Goal: Book appointment/travel/reservation

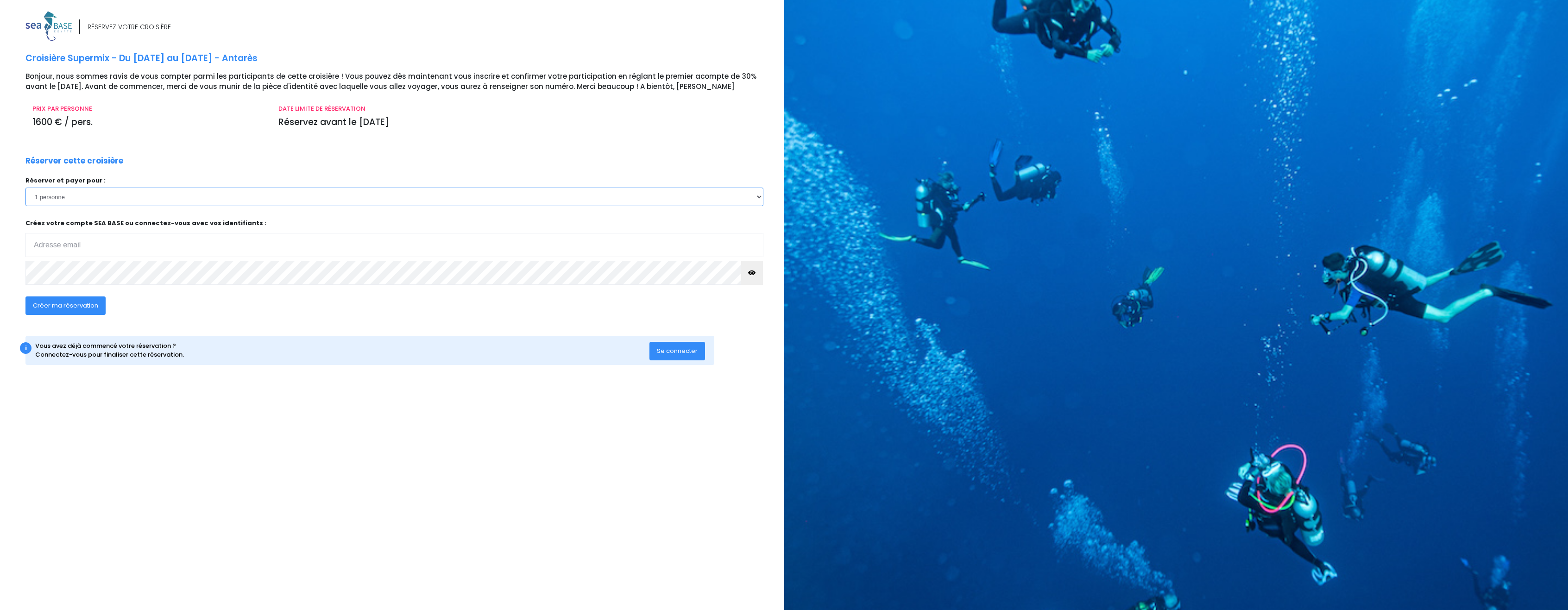
click at [53, 199] on select "1 personne 2 personnes 3 personnes 4 personnes 5 personnes 6 personnes 7 person…" at bounding box center [394, 197] width 738 height 19
click at [99, 192] on select "1 personne 2 personnes 3 personnes 4 personnes 5 personnes 6 personnes 7 person…" at bounding box center [394, 197] width 738 height 19
click at [25, 188] on select "1 personne 2 personnes 3 personnes 4 personnes 5 personnes 6 personnes 7 person…" at bounding box center [394, 197] width 738 height 19
click at [74, 201] on select "1 personne 2 personnes 3 personnes 4 personnes 5 personnes 6 personnes 7 person…" at bounding box center [394, 197] width 738 height 19
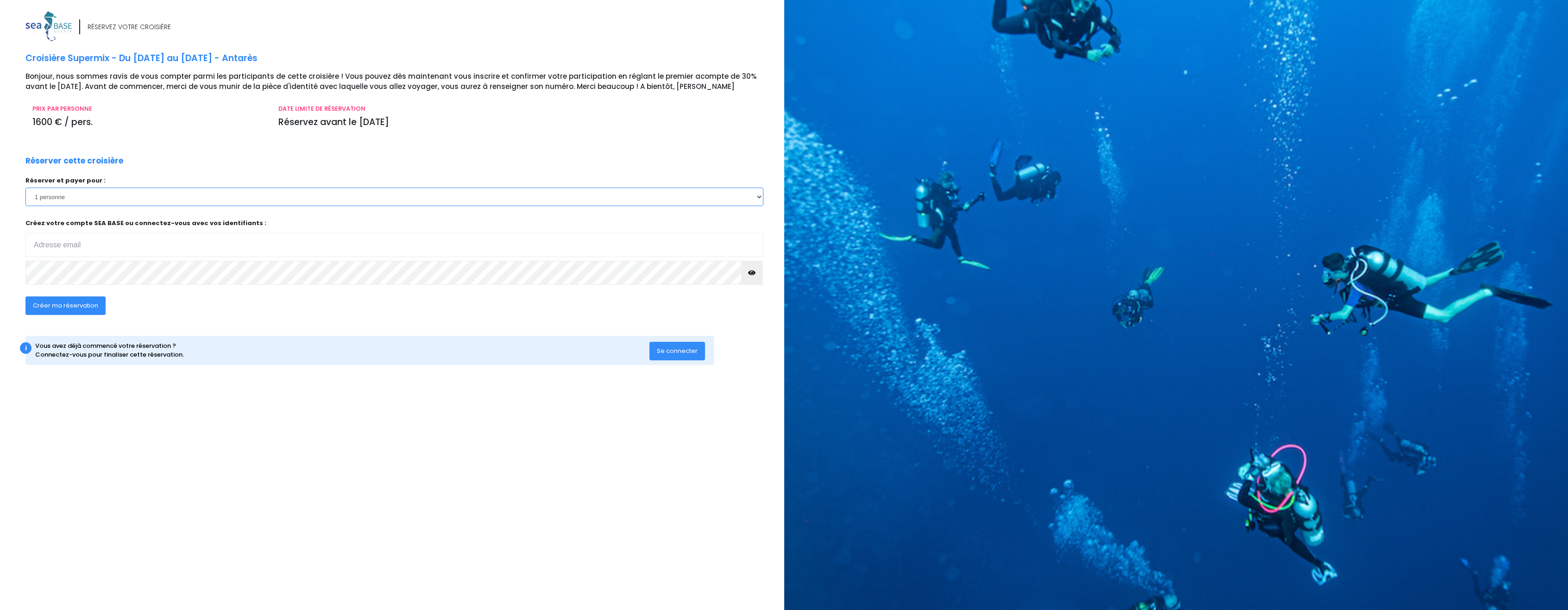
click at [74, 200] on select "1 personne 2 personnes 3 personnes 4 personnes 5 personnes 6 personnes 7 person…" at bounding box center [394, 197] width 738 height 19
drag, startPoint x: 51, startPoint y: 245, endPoint x: 65, endPoint y: 244, distance: 14.0
click at [51, 245] on input "email" at bounding box center [394, 245] width 738 height 24
type input "flogeandrot@gmail.com"
click at [80, 302] on span "Créer ma réservation" at bounding box center [65, 305] width 65 height 9
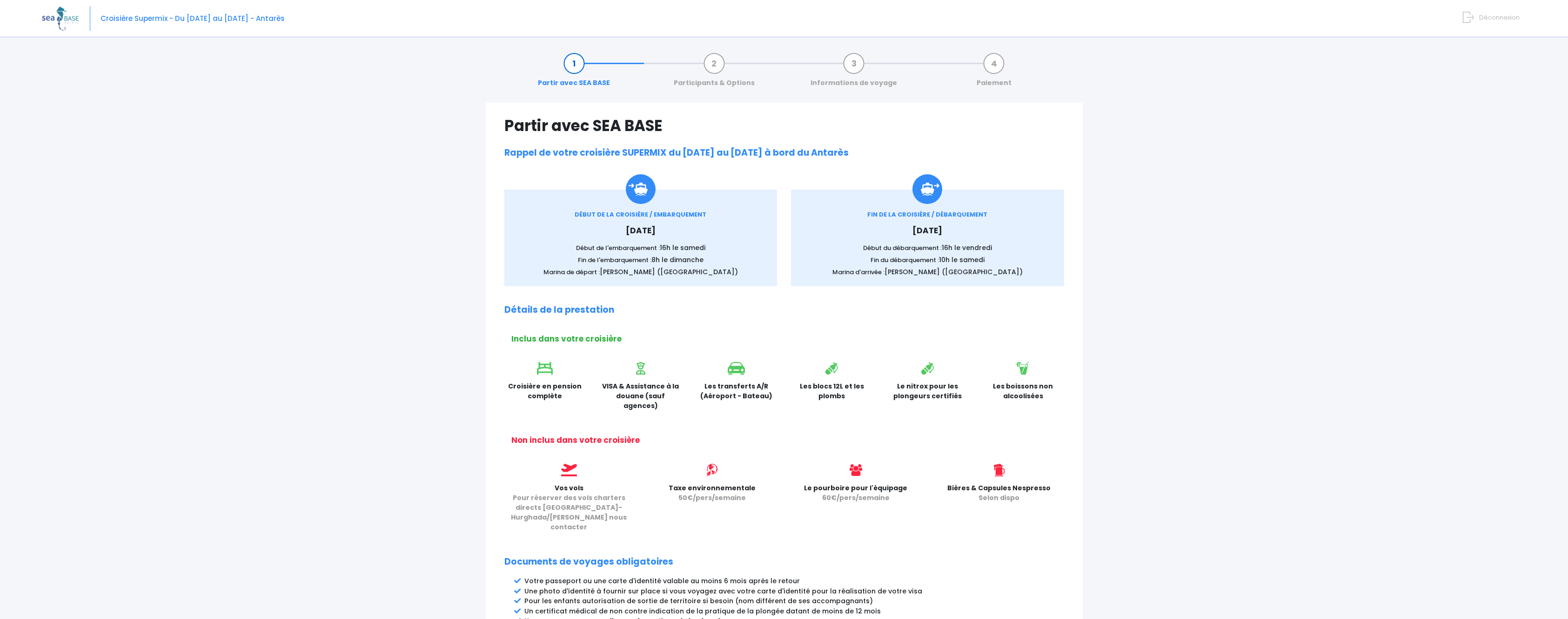
click at [170, 197] on div "Partir avec SEA BASE Participants & Options Informations de voyage Paiement Par…" at bounding box center [784, 451] width 1485 height 817
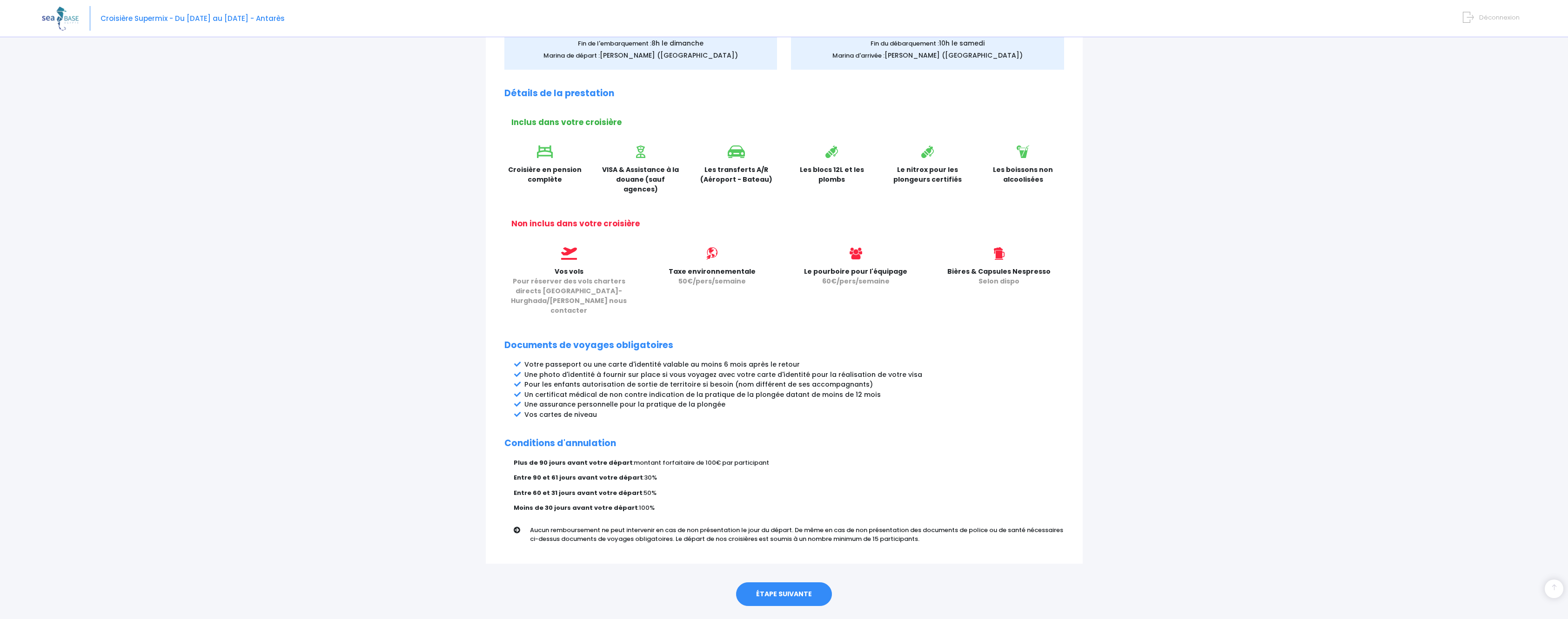
scroll to position [221, 0]
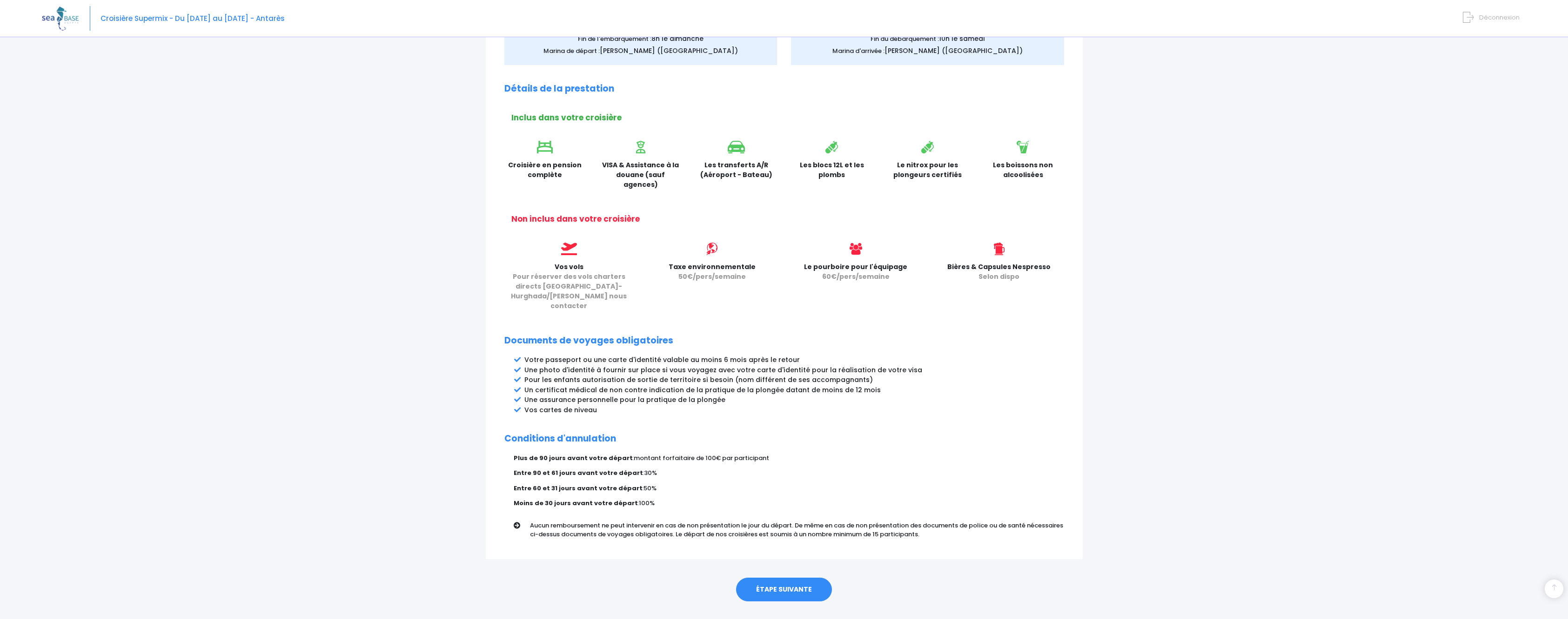
click at [786, 578] on link "ÉTAPE SUIVANTE" at bounding box center [784, 590] width 96 height 24
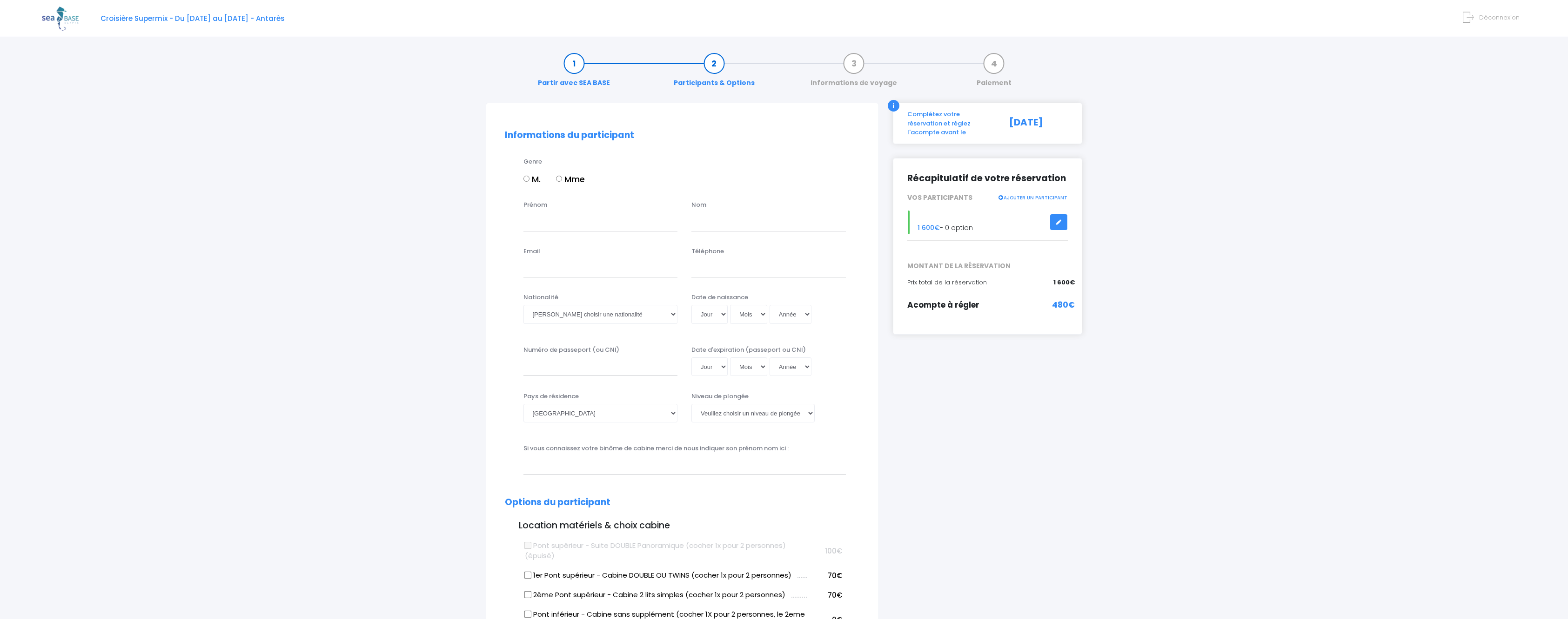
click at [561, 182] on input "Mme" at bounding box center [559, 179] width 6 height 6
radio input "true"
click at [542, 223] on input "Prénom" at bounding box center [600, 221] width 154 height 19
type input "Florence"
type input "Geandrot"
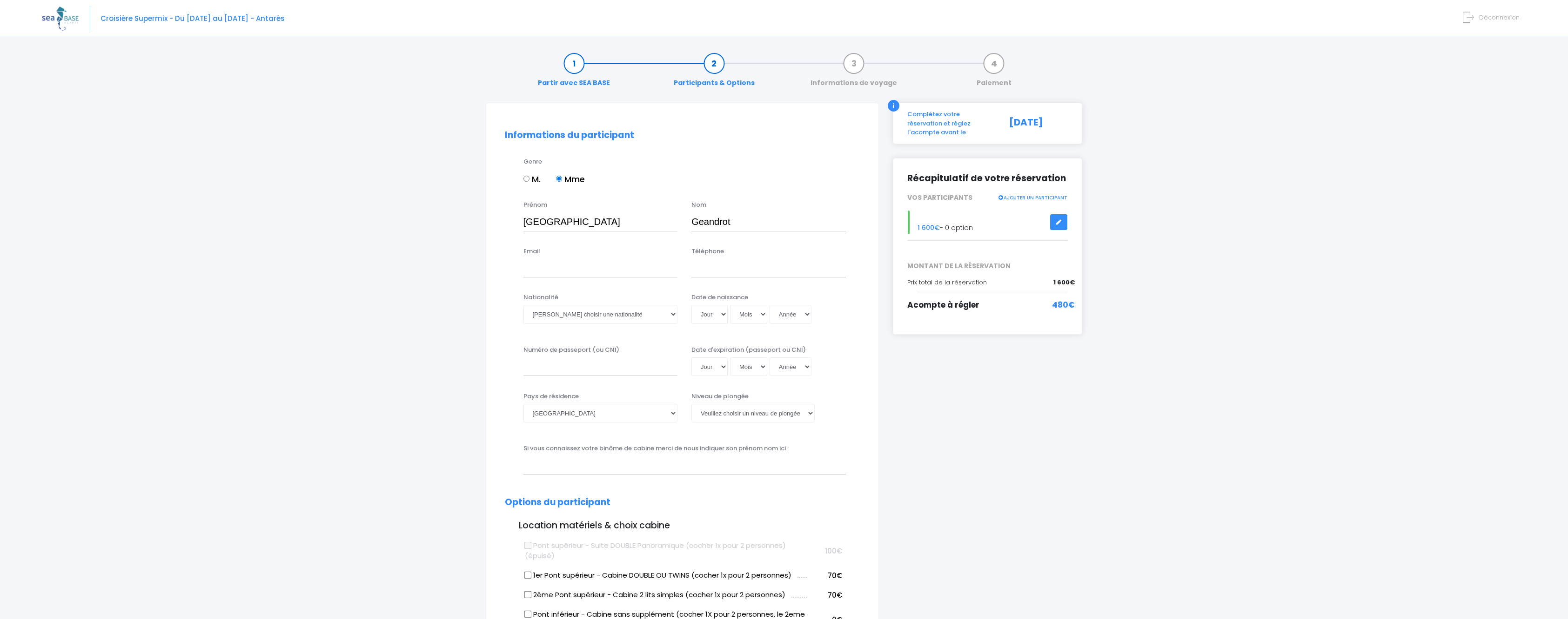
type input "flogeandrot@gmail.com"
type input "0675649478"
click at [583, 315] on select "Veuillez choisir une nationalité Afghane Albanaise Algerienne Allemande America…" at bounding box center [600, 314] width 154 height 19
select select "Française"
click at [523, 305] on select "Veuillez choisir une nationalité Afghane Albanaise Algerienne Allemande America…" at bounding box center [600, 314] width 154 height 19
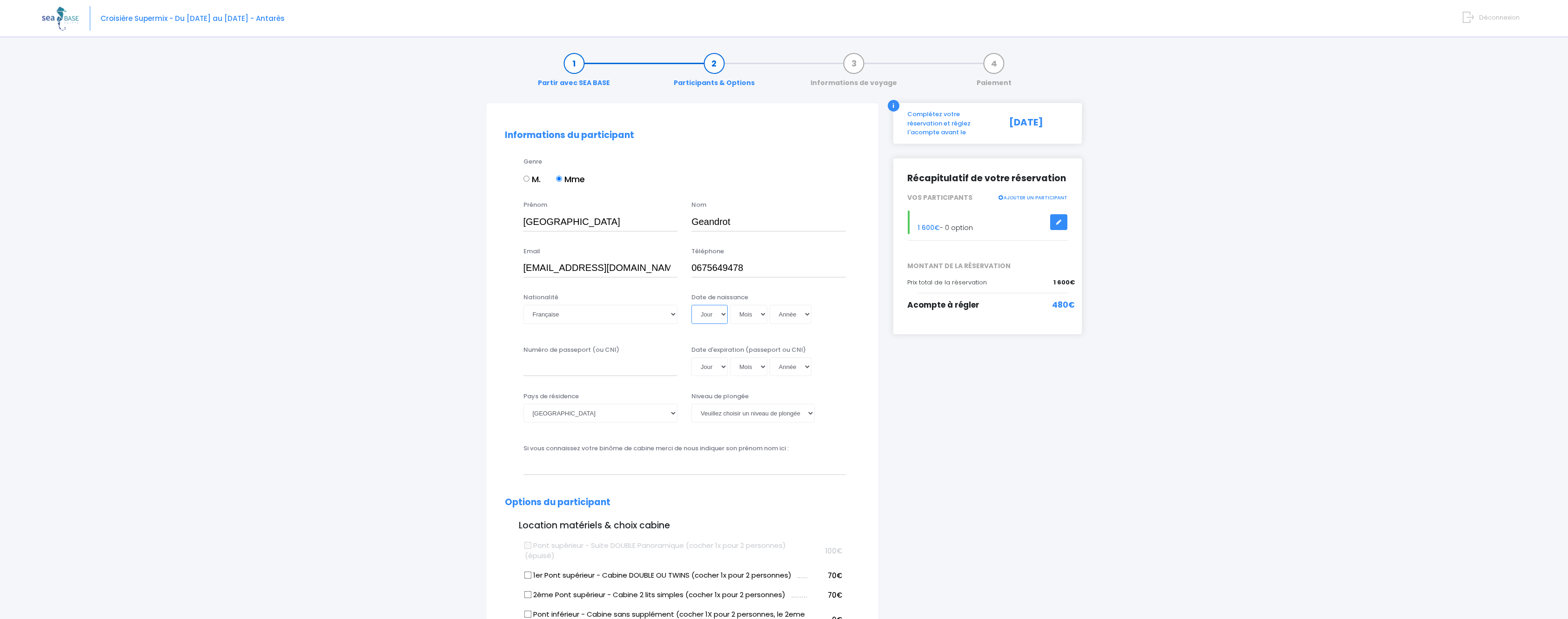
click at [709, 314] on select "Jour 01 02 03 04 05 06 07 08 09 10 11 12 13 14 15 16 17 18 19 20 21 22 23 24 25…" at bounding box center [709, 314] width 36 height 19
select select "10"
click at [691, 305] on select "Jour 01 02 03 04 05 06 07 08 09 10 11 12 13 14 15 16 17 18 19 20 21 22 23 24 25…" at bounding box center [709, 314] width 36 height 19
click at [751, 312] on select "Mois 01 02 03 04 05 06 07 08 09 10 11 12" at bounding box center [748, 314] width 37 height 19
select select "02"
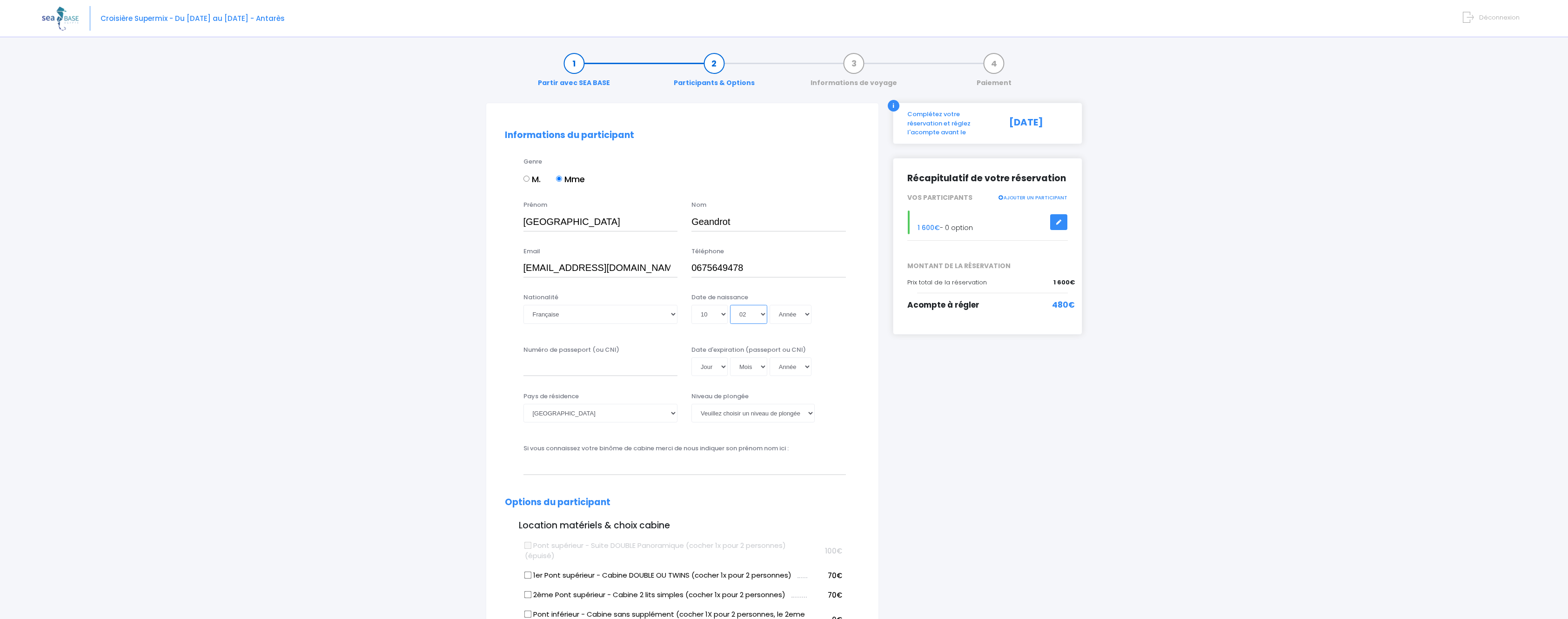
click at [730, 305] on select "Mois 01 02 03 04 05 06 07 08 09 10 11 12" at bounding box center [748, 314] width 37 height 19
click at [776, 314] on select "Année 2045 2044 2043 2042 2041 2040 2039 2038 2037 2036 2035 2034 2033 2032 203…" at bounding box center [791, 314] width 42 height 19
select select "1973"
click at [770, 305] on select "Année 2045 2044 2043 2042 2041 2040 2039 2038 2037 2036 2035 2034 2033 2032 203…" at bounding box center [791, 314] width 42 height 19
type input "1973-02-10"
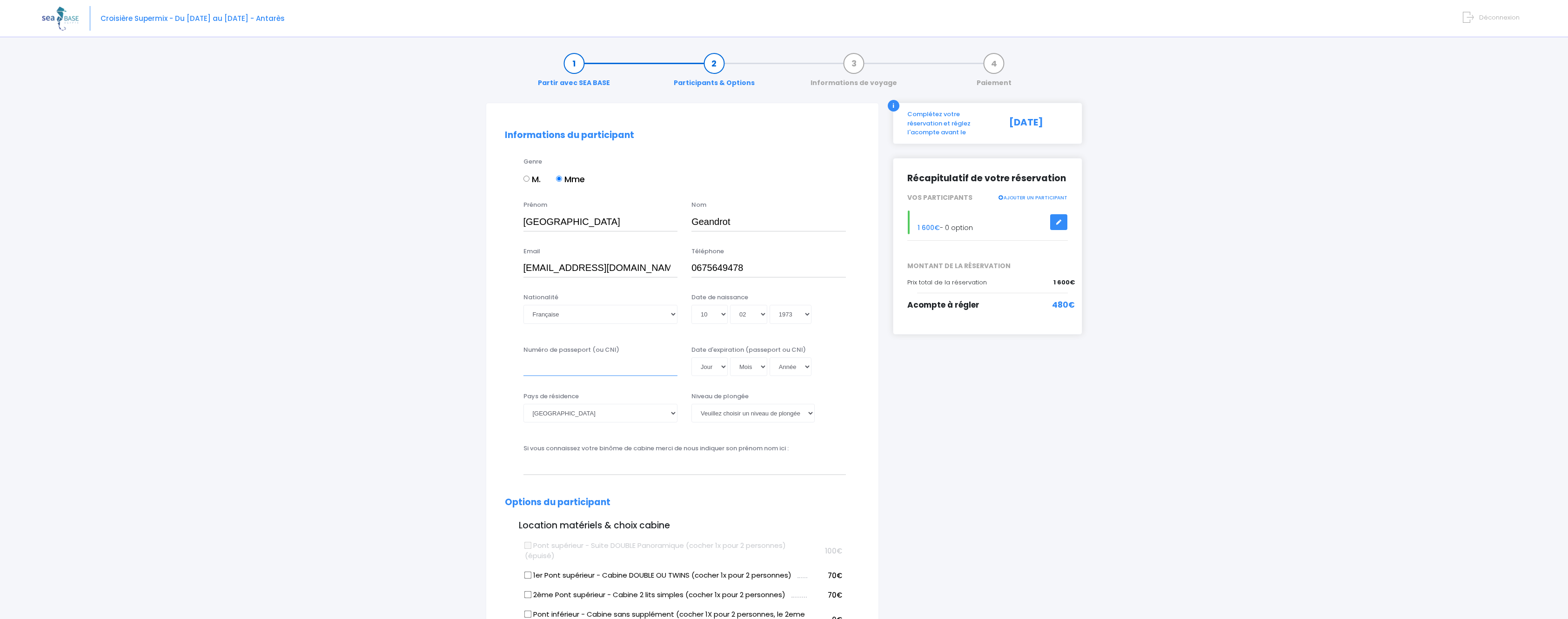
click at [571, 369] on input "Numéro de passeport (ou CNI)" at bounding box center [600, 367] width 154 height 19
type input "é"
type input "24AC63025"
click at [706, 367] on select "Jour 01 02 03 04 05 06 07 08 09 10 11 12 13 14 15 16 17 18 19 20 21 22 23 24 25…" at bounding box center [709, 367] width 36 height 19
select select "10"
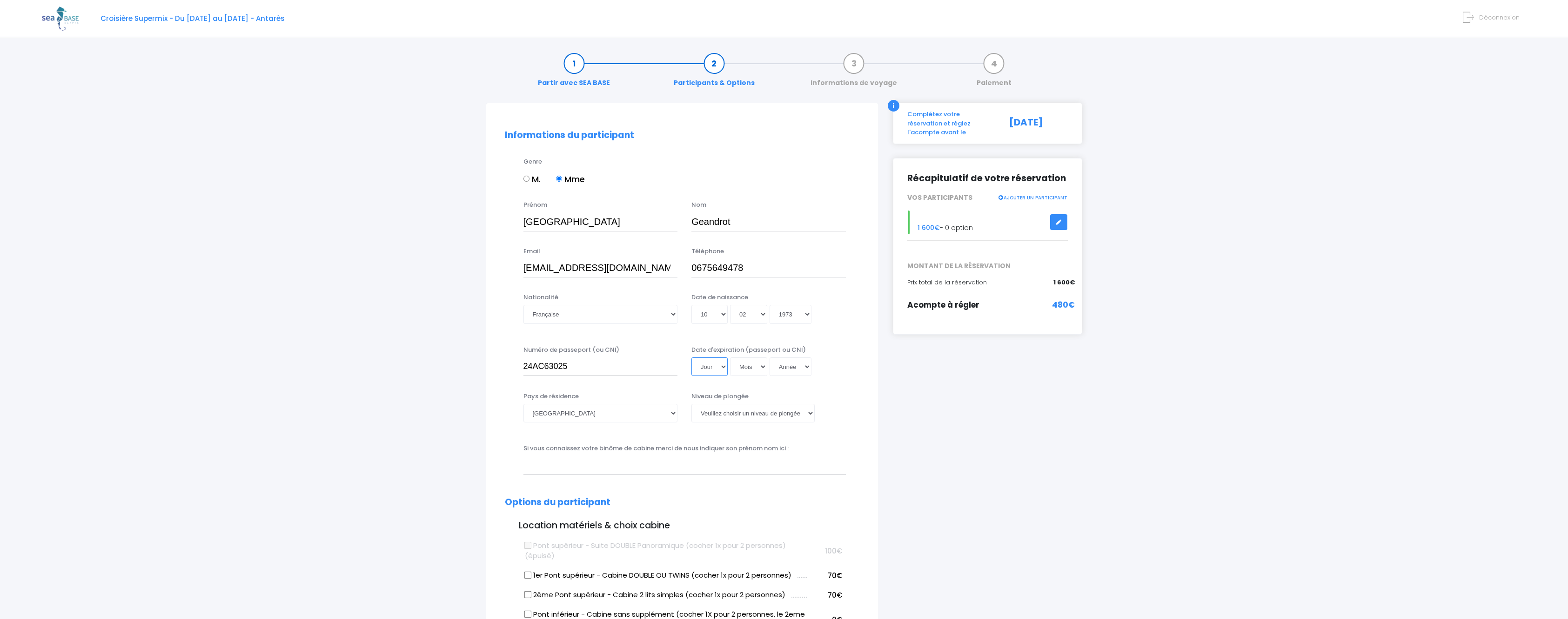
click at [691, 358] on select "Jour 01 02 03 04 05 06 07 08 09 10 11 12 13 14 15 16 17 18 19 20 21 22 23 24 25…" at bounding box center [709, 367] width 36 height 19
click at [745, 365] on select "Mois 01 02 03 04 05 06 07 08 09 10 11 12" at bounding box center [748, 367] width 37 height 19
select select "01"
click at [730, 358] on select "Mois 01 02 03 04 05 06 07 08 09 10 11 12" at bounding box center [748, 367] width 37 height 19
click at [778, 366] on select "Année 2045 2044 2043 2042 2041 2040 2039 2038 2037 2036 2035 2034 2033 2032 203…" at bounding box center [791, 367] width 42 height 19
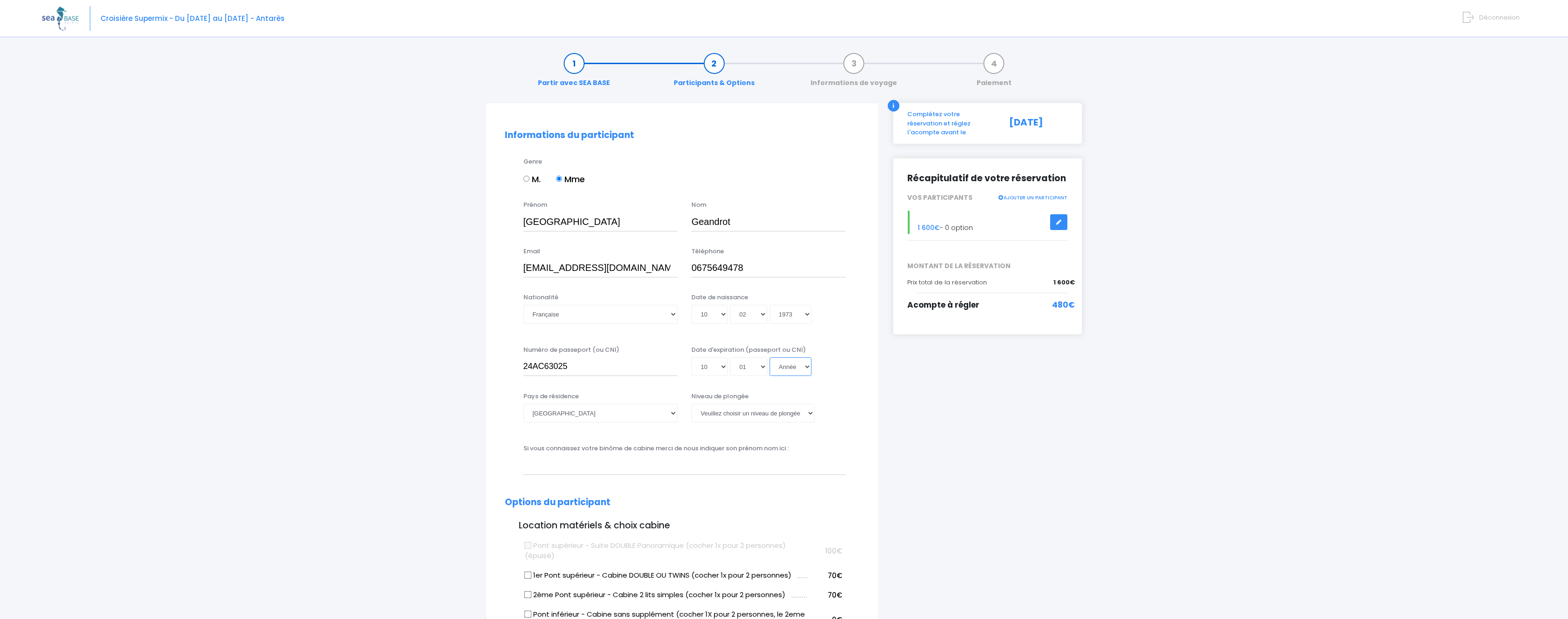
select select "2034"
click at [770, 358] on select "Année 2045 2044 2043 2042 2041 2040 2039 2038 2037 2036 2035 2034 2033 2032 203…" at bounding box center [791, 367] width 42 height 19
type input "2034-01-10"
click at [734, 415] on select "Veuillez choisir un niveau de plongée Non plongeur Junior OW diver Adventure OW…" at bounding box center [753, 413] width 123 height 19
select select "N2"
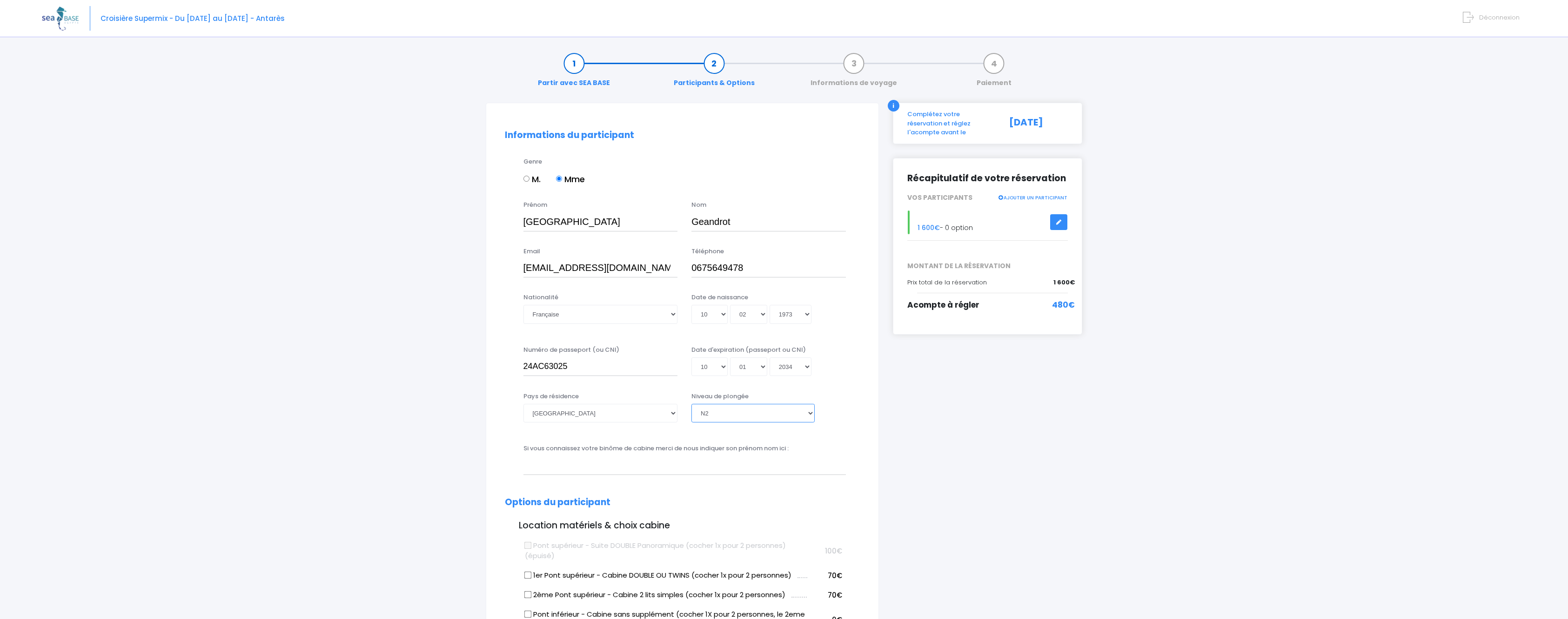
click at [691, 404] on select "Veuillez choisir un niveau de plongée Non plongeur Junior OW diver Adventure OW…" at bounding box center [753, 413] width 123 height 19
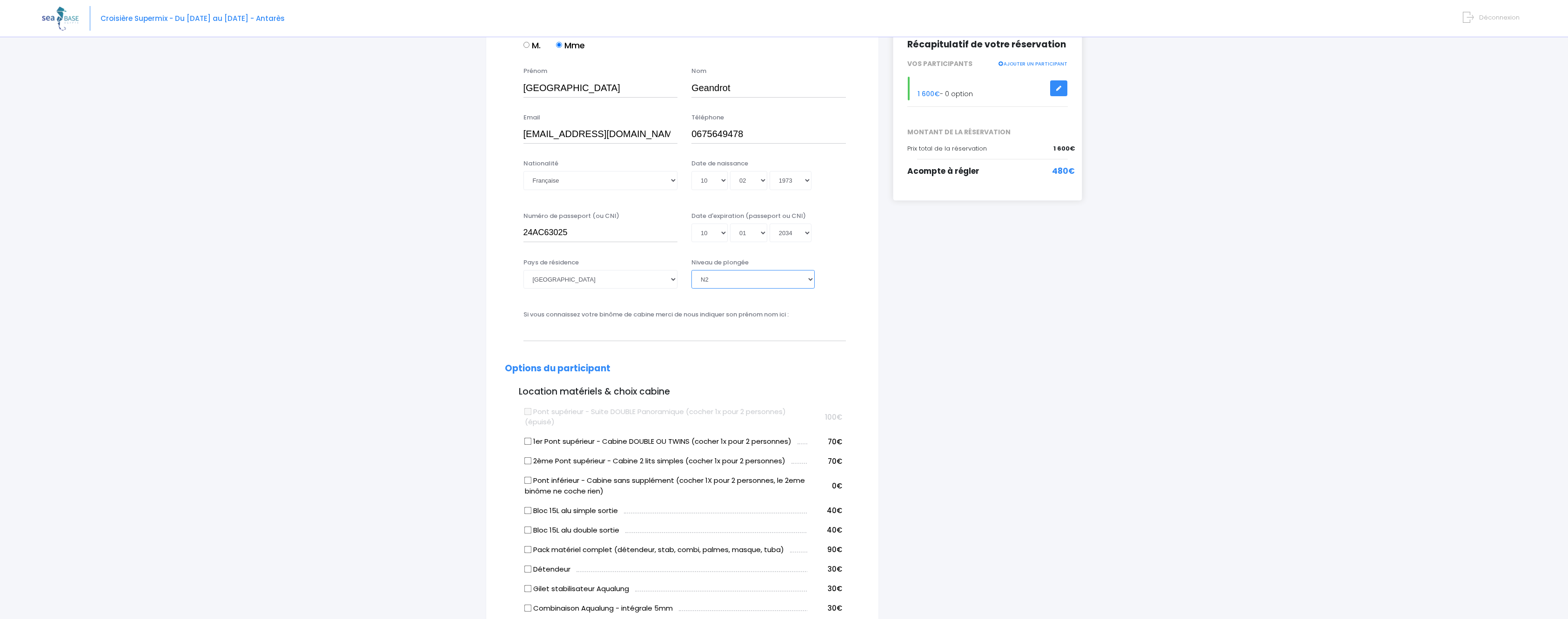
scroll to position [140, 0]
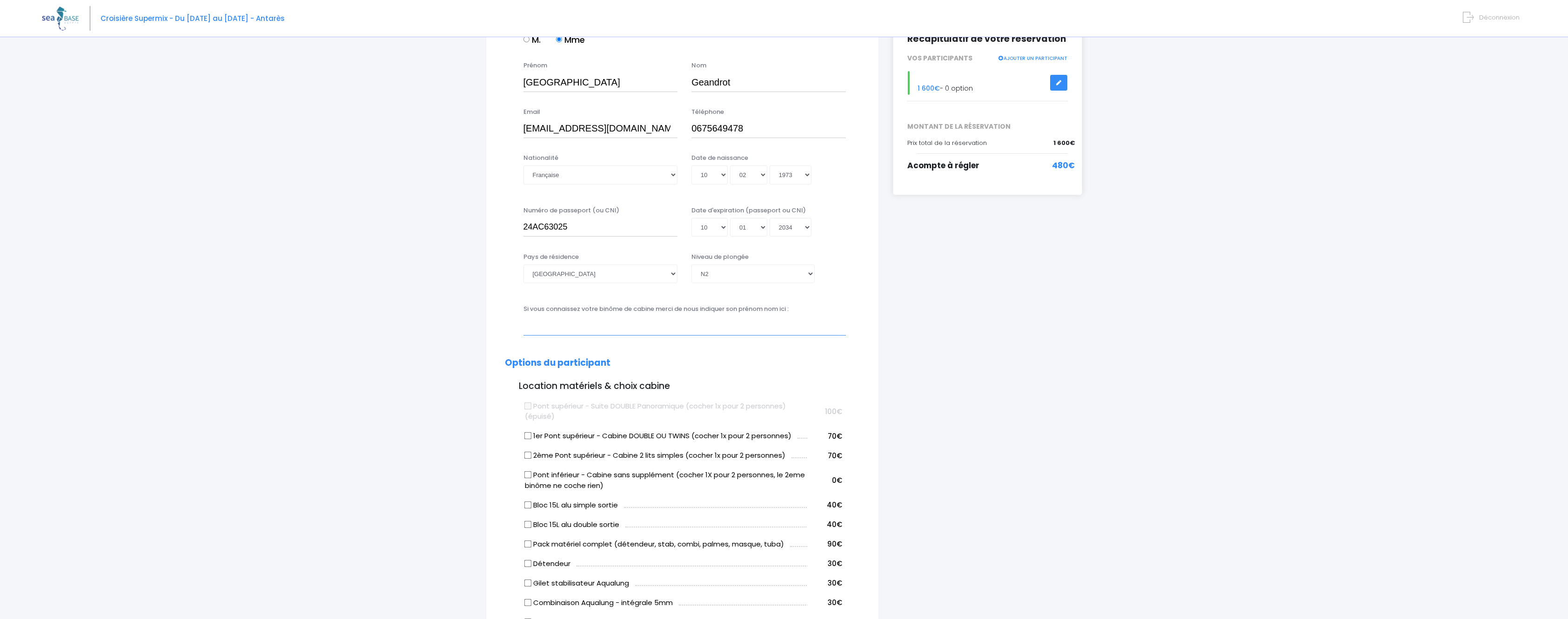
click at [610, 330] on input "text" at bounding box center [685, 325] width 323 height 19
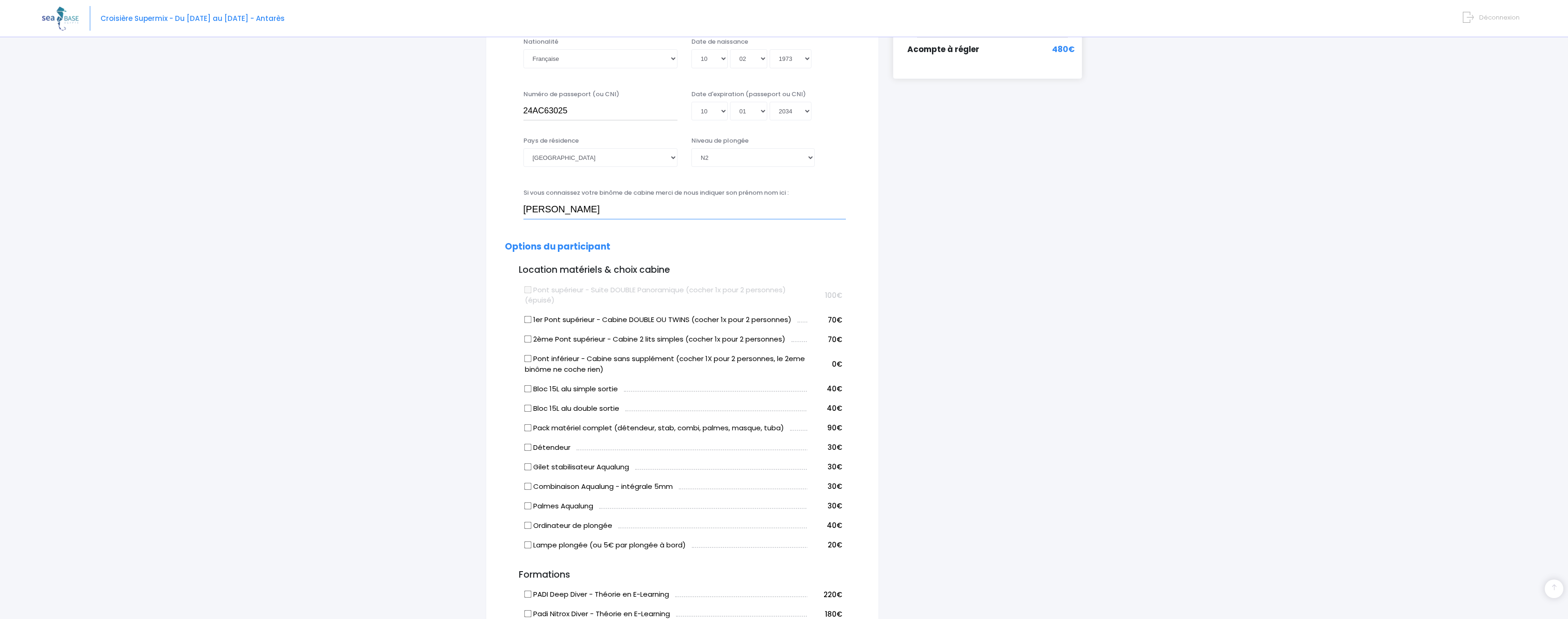
scroll to position [279, 0]
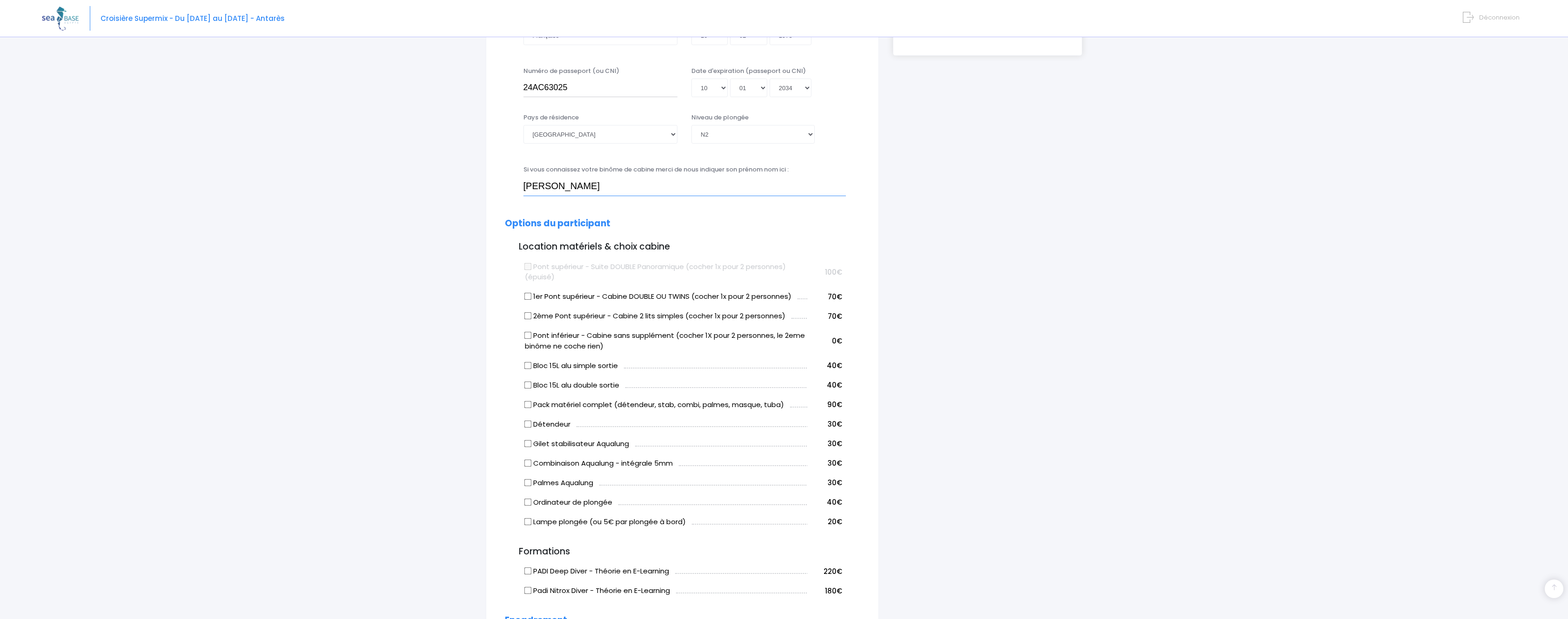
type input "Frédéric HOARAU"
drag, startPoint x: 657, startPoint y: 365, endPoint x: 563, endPoint y: 295, distance: 117.2
click at [563, 295] on label "1er Pont supérieur - Cabine DOUBLE OU TWINS (cocher 1x pour 2 personnes)" at bounding box center [658, 297] width 267 height 11
click at [531, 295] on input "1er Pont supérieur - Cabine DOUBLE OU TWINS (cocher 1x pour 2 personnes)" at bounding box center [528, 296] width 7 height 7
checkbox input "true"
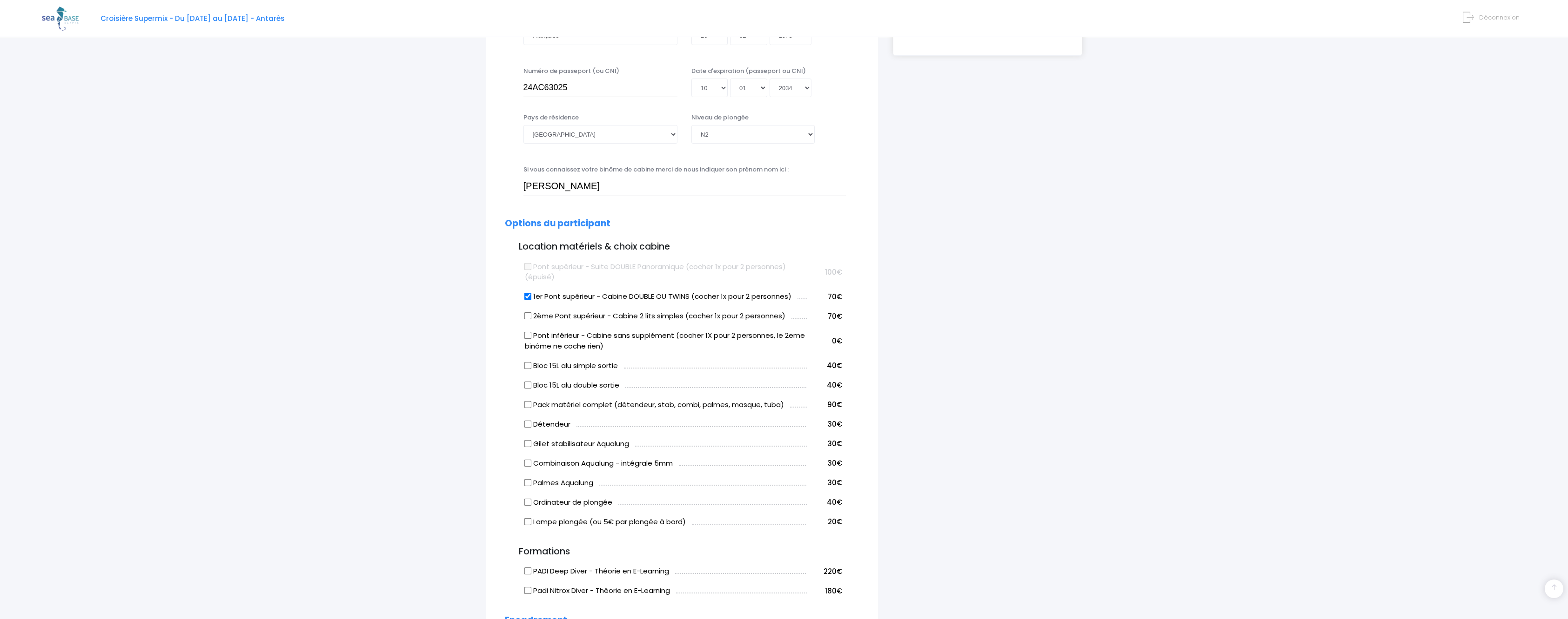
click at [527, 368] on input "Bloc 15L alu simple sortie" at bounding box center [528, 365] width 7 height 7
click at [528, 365] on input "Bloc 15L alu simple sortie" at bounding box center [528, 365] width 7 height 7
checkbox input "false"
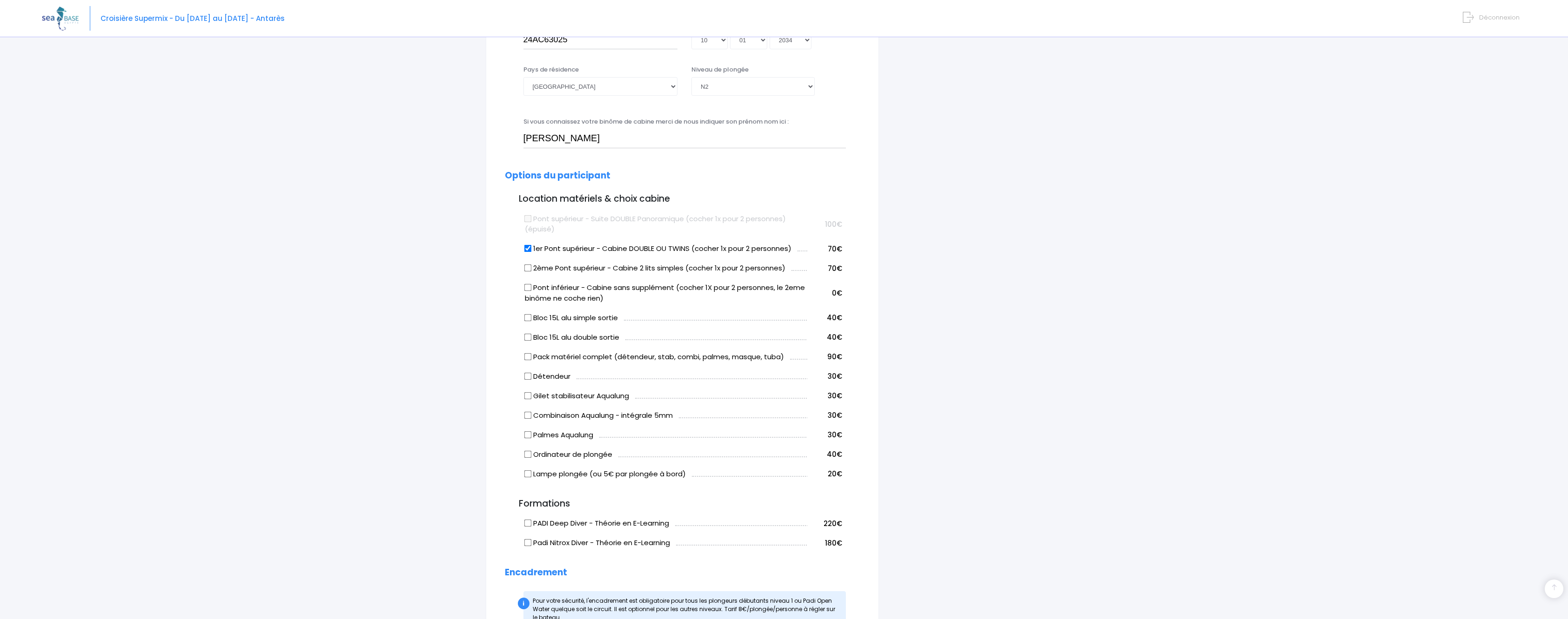
scroll to position [372, 0]
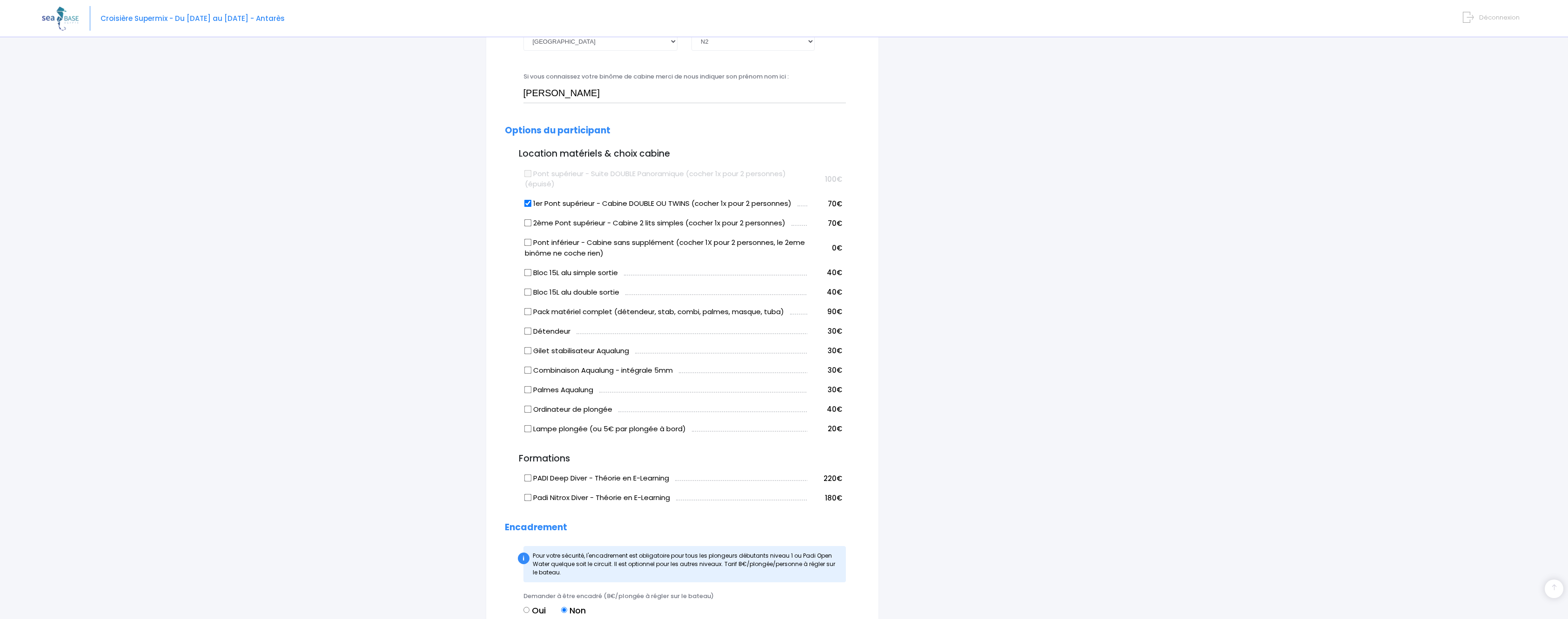
click at [525, 333] on input "Détendeur" at bounding box center [528, 331] width 7 height 7
checkbox input "true"
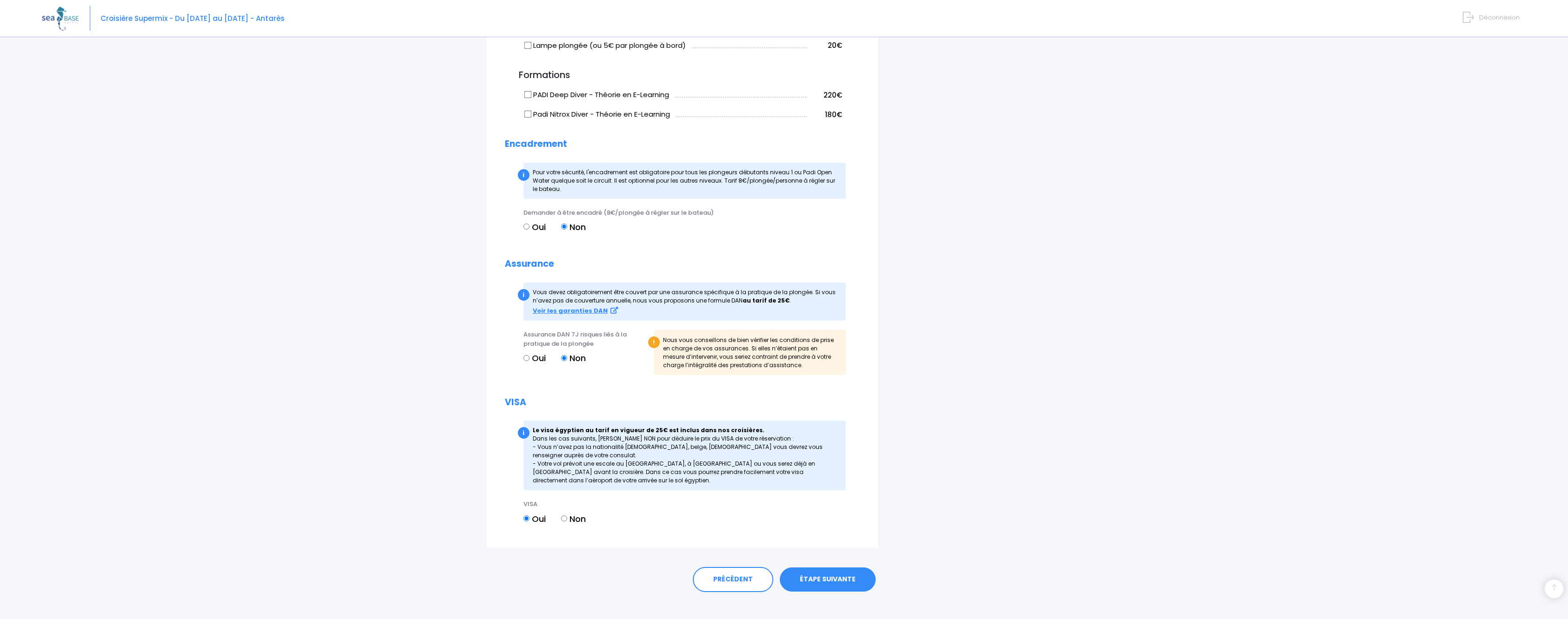
scroll to position [766, 0]
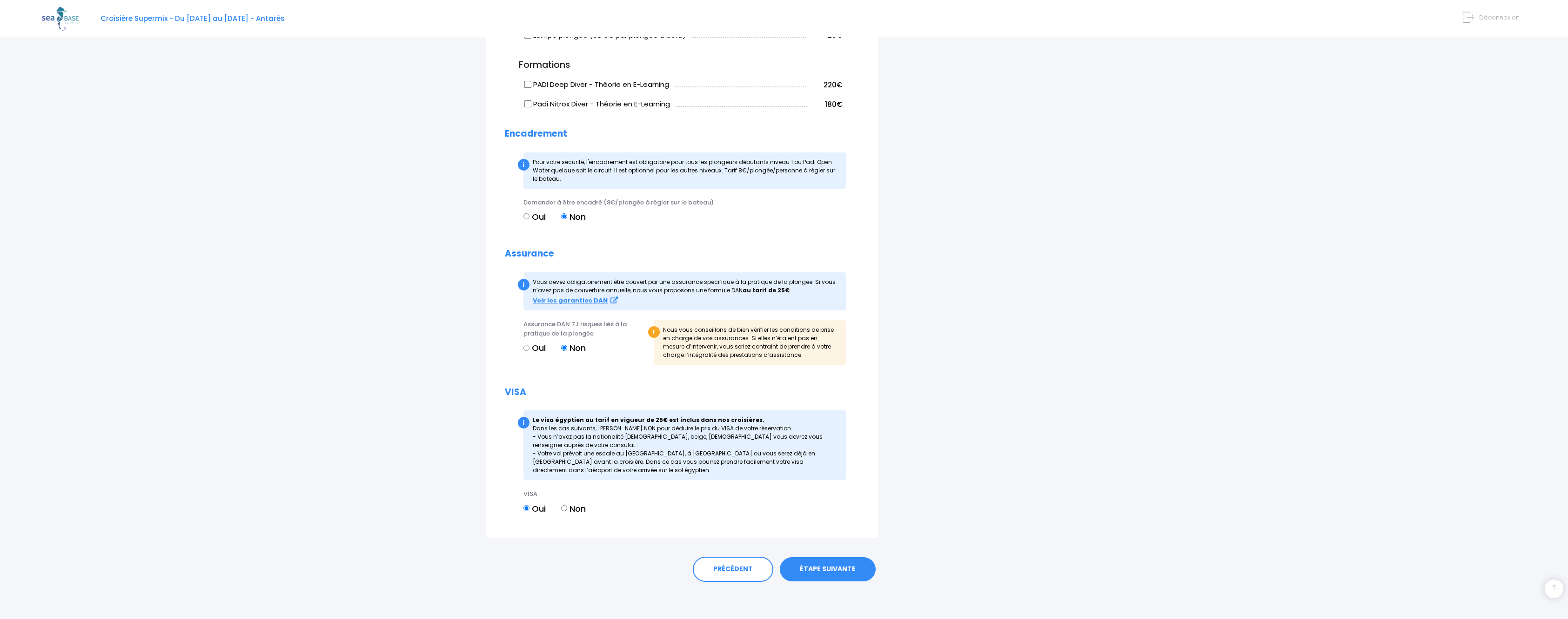
click at [846, 568] on link "ÉTAPE SUIVANTE" at bounding box center [828, 569] width 96 height 24
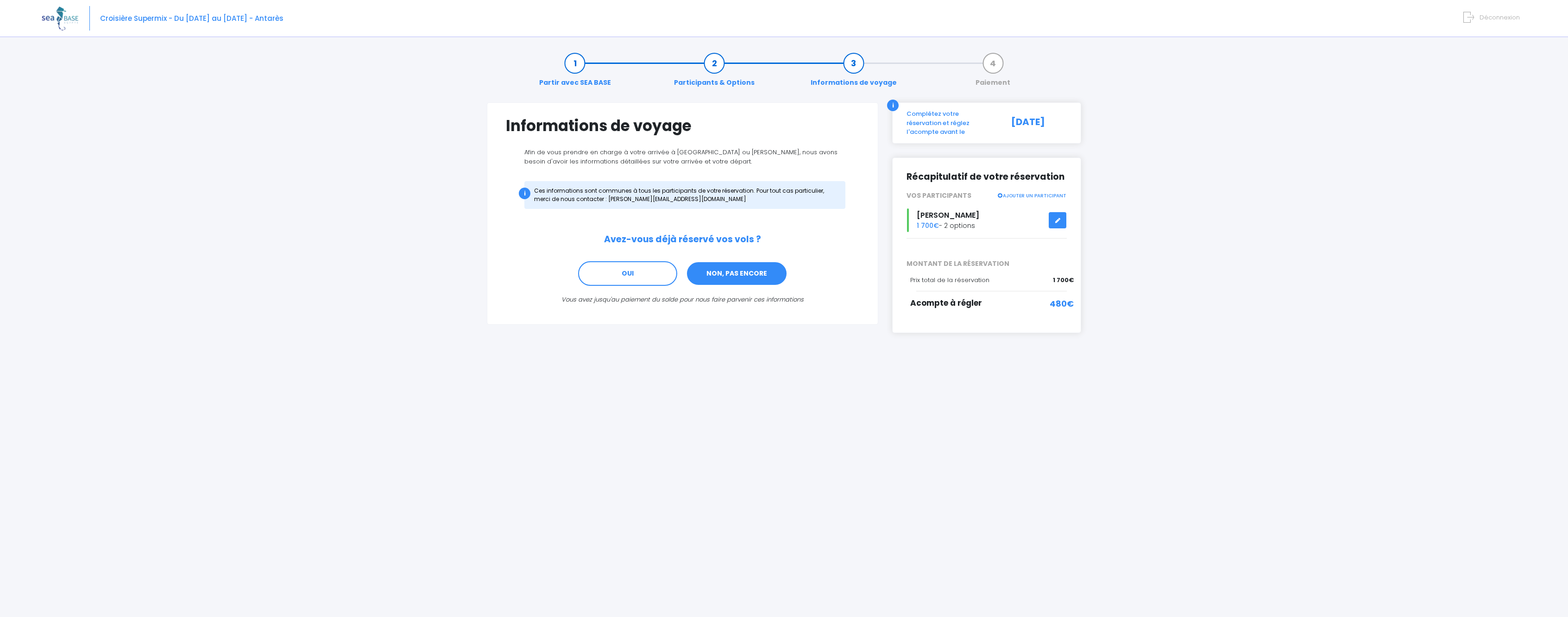
click at [728, 273] on link "NON, PAS ENCORE" at bounding box center [737, 274] width 101 height 25
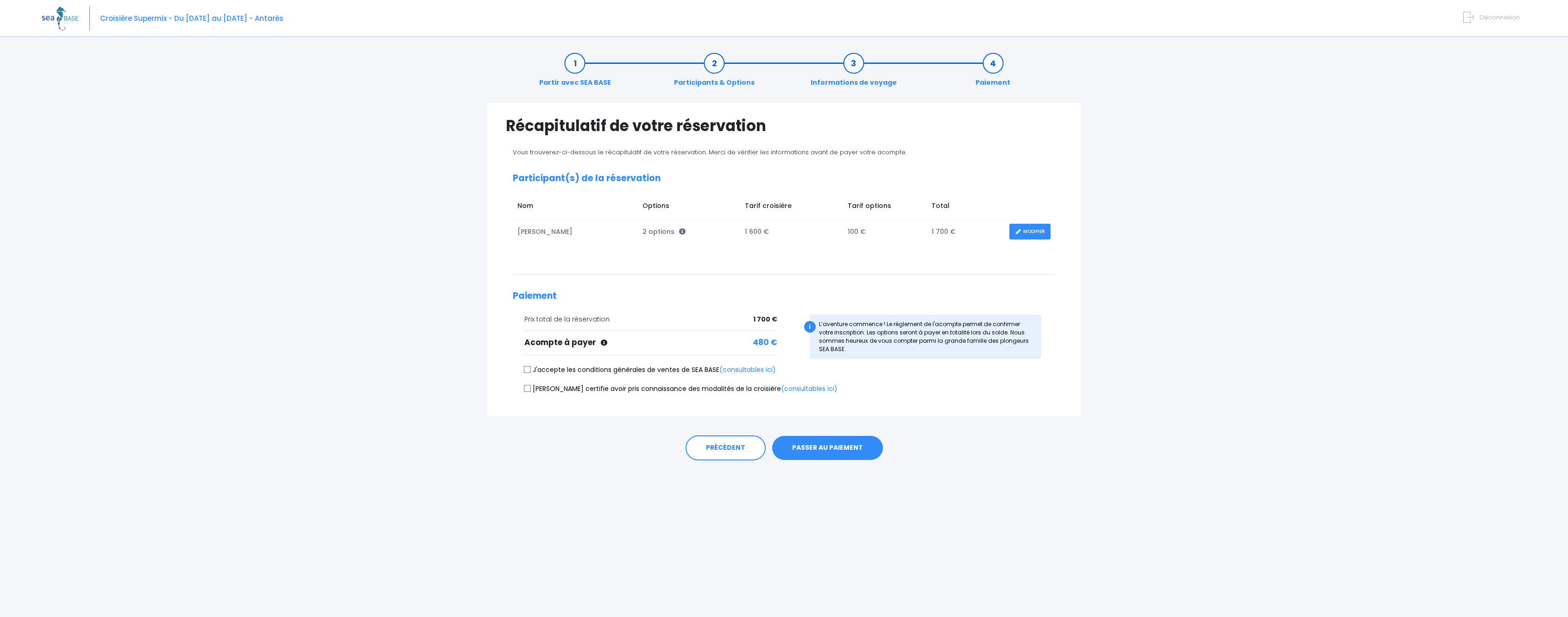
click at [527, 370] on input "J'accepte les conditions générales de ventes de SEA BASE (consultables ici)" at bounding box center [527, 369] width 7 height 7
checkbox input "true"
click at [530, 387] on input "Je certifie avoir pris connaissance des modalités de la croisière (consultables…" at bounding box center [527, 388] width 7 height 7
checkbox input "true"
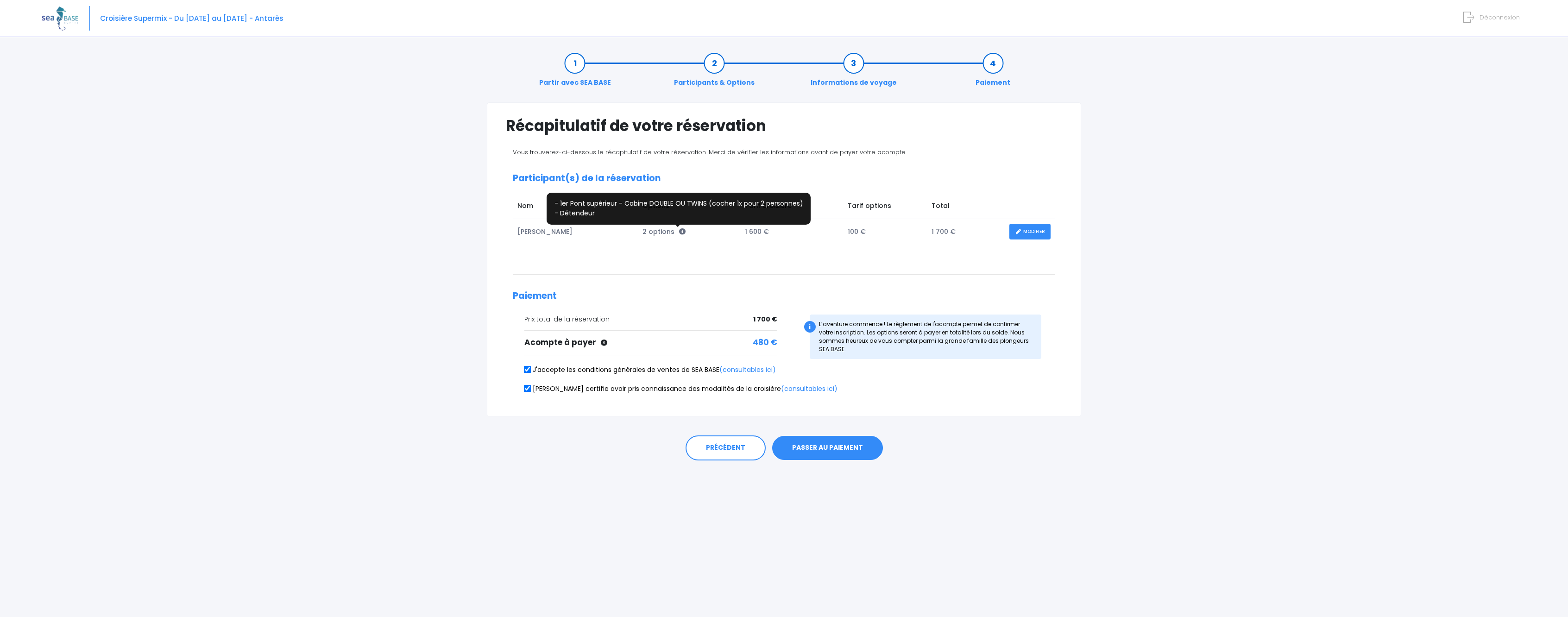
click at [680, 230] on icon at bounding box center [682, 231] width 6 height 6
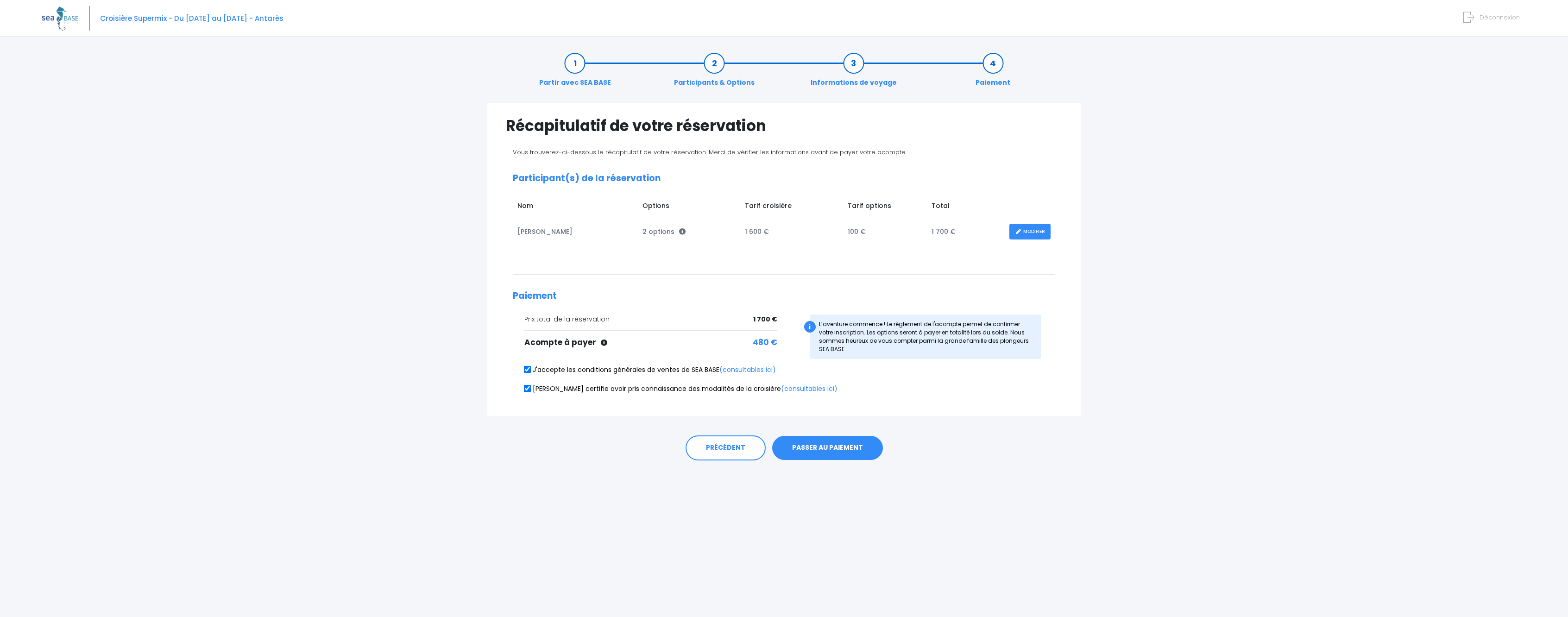
click at [837, 452] on button "PASSER AU PAIEMENT" at bounding box center [827, 448] width 111 height 24
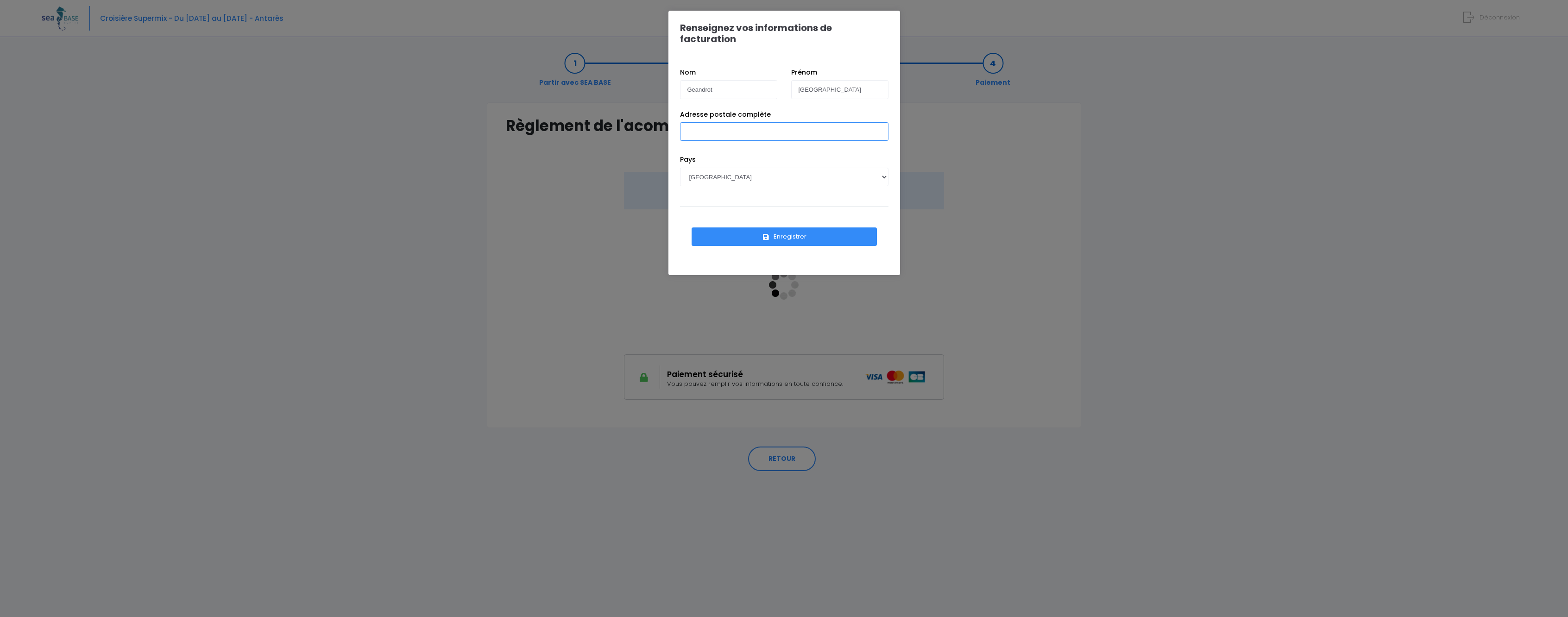
click at [747, 123] on input "Adresse postale complète" at bounding box center [784, 131] width 209 height 19
type input "[STREET_ADDRESS]"
click at [748, 229] on button "Enregistrer" at bounding box center [784, 237] width 185 height 19
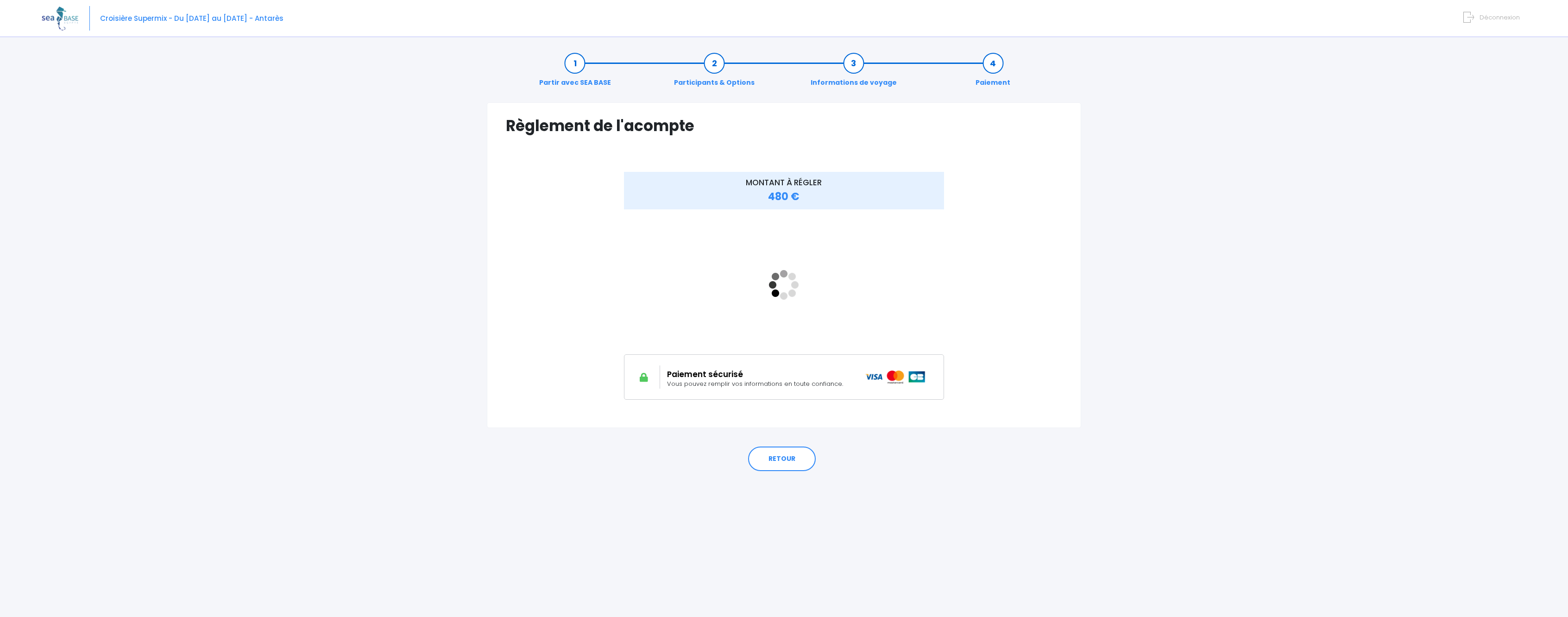
click at [961, 303] on div "MONTANT À RÉGLER 480 €" at bounding box center [784, 285] width 371 height 228
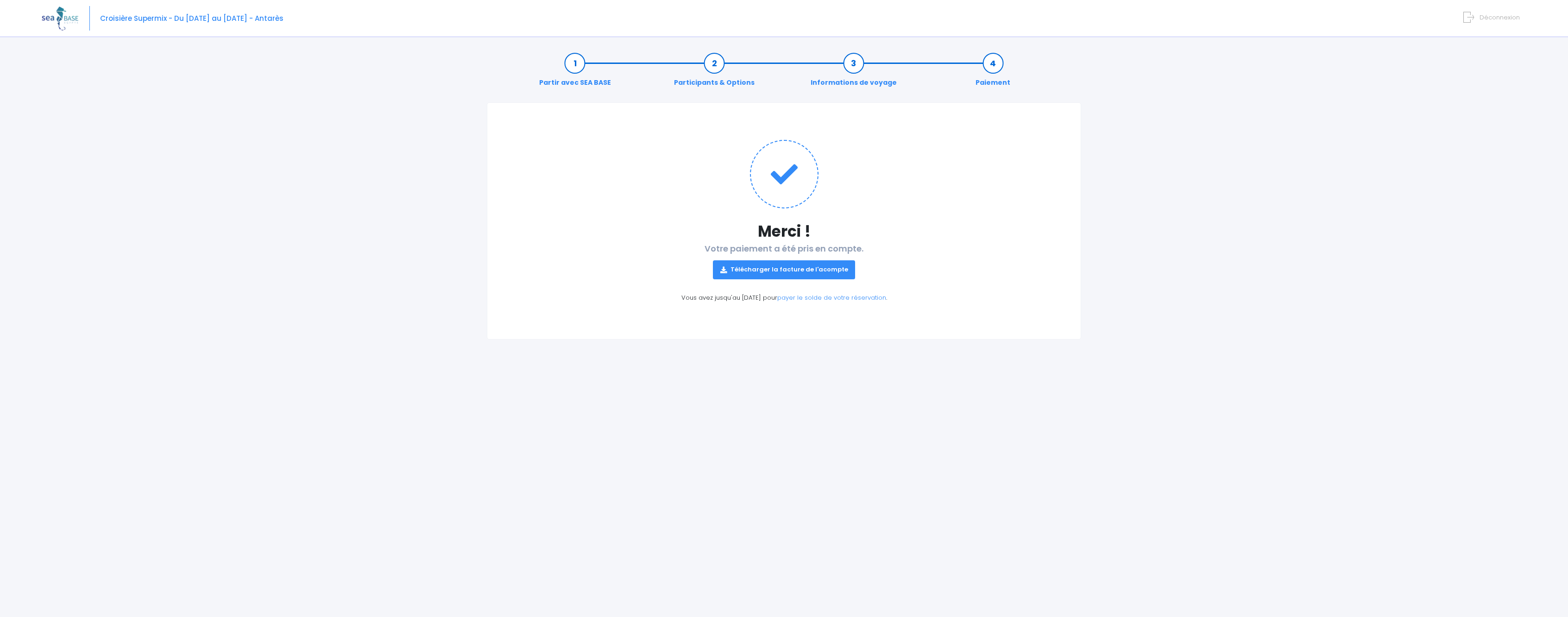
click at [814, 267] on link "Télécharger la facture de l'acompte" at bounding box center [784, 269] width 143 height 19
click at [50, 19] on img at bounding box center [60, 18] width 37 height 23
click at [199, 21] on span "Croisière Supermix - Du [DATE] au [DATE] - Antarès" at bounding box center [191, 18] width 183 height 10
drag, startPoint x: 370, startPoint y: 265, endPoint x: 371, endPoint y: 259, distance: 6.1
click at [370, 263] on div "Partir avec SEA BASE Participants & Options Informations de voyage Paiement Mer…" at bounding box center [784, 331] width 1484 height 575
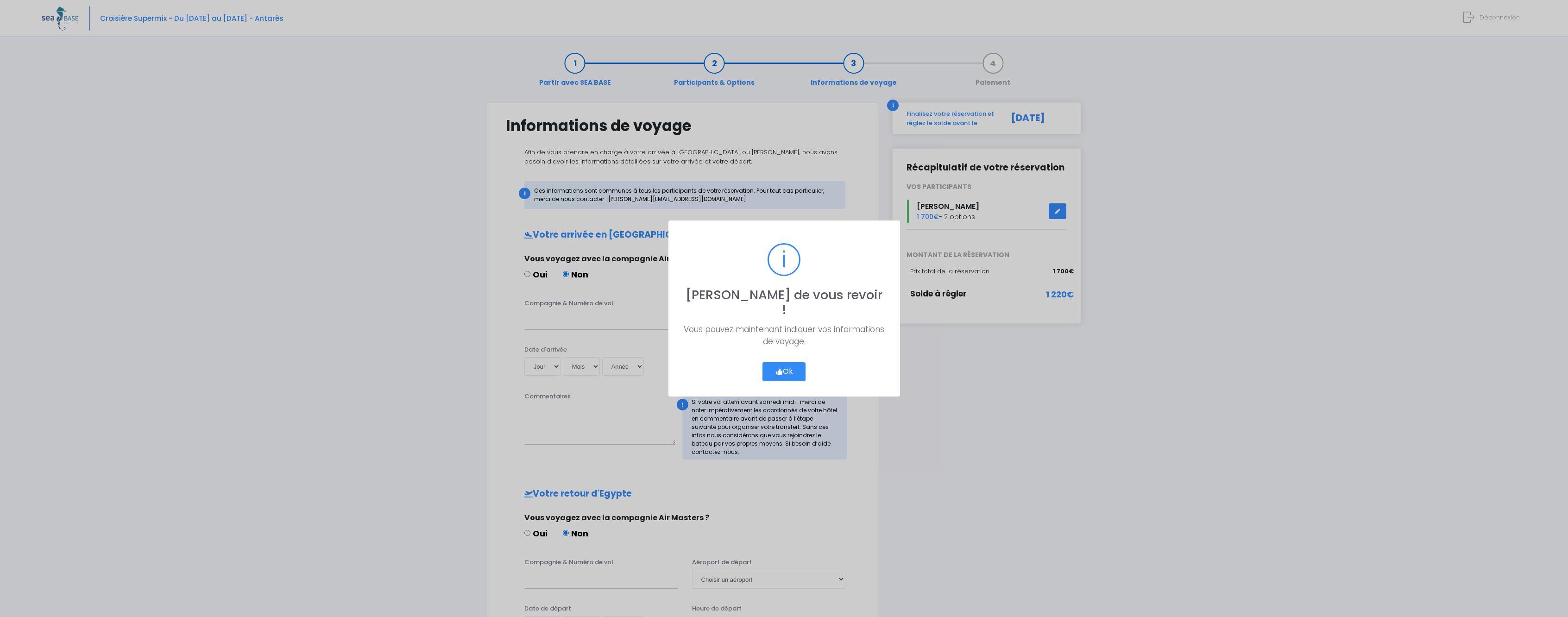
click at [794, 369] on button "Ok" at bounding box center [784, 372] width 43 height 20
click at [802, 366] on button "Ok" at bounding box center [784, 372] width 43 height 20
